Goal: Use online tool/utility: Utilize a website feature to perform a specific function

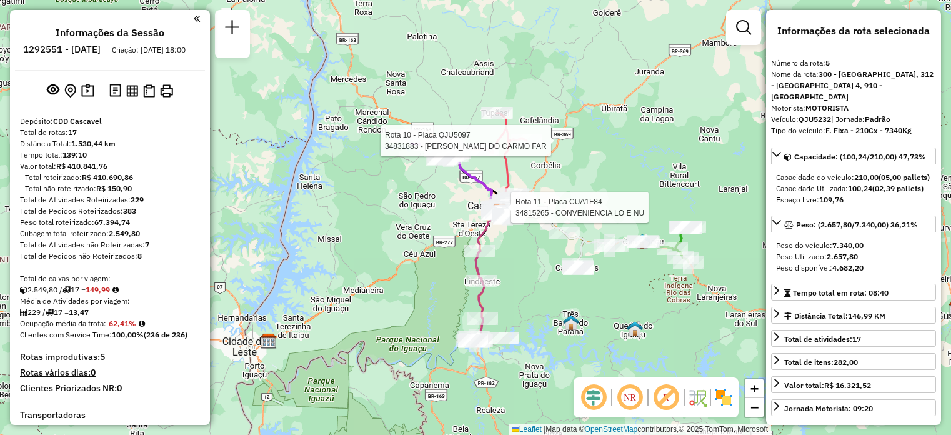
select select "**********"
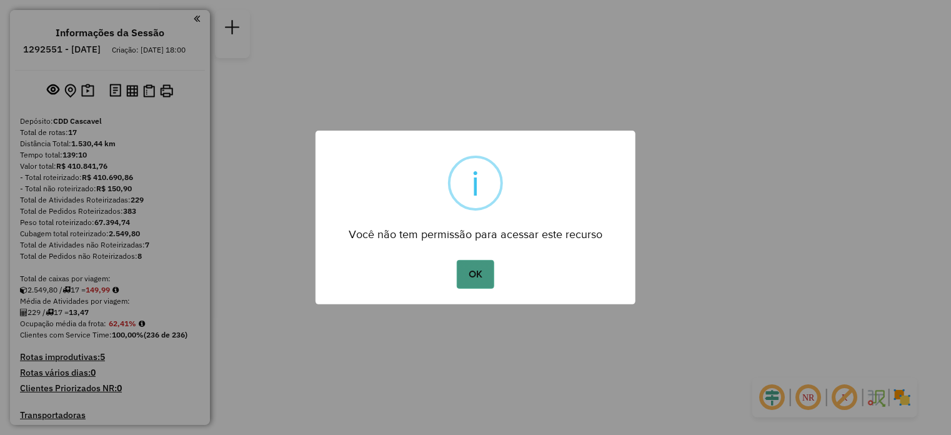
click at [483, 275] on button "OK" at bounding box center [475, 274] width 37 height 29
